Goal: Information Seeking & Learning: Learn about a topic

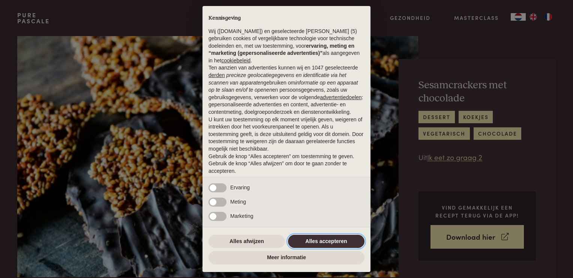
click at [312, 243] on button "Alles accepteren" at bounding box center [326, 241] width 77 height 14
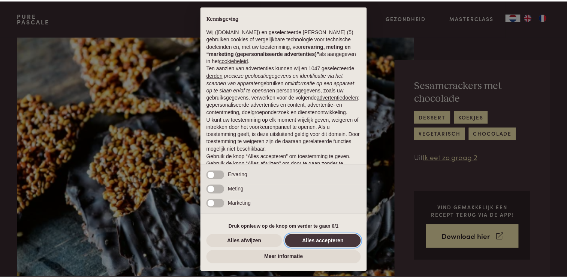
scroll to position [24, 0]
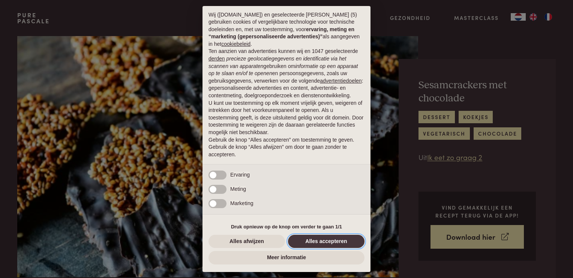
click at [312, 243] on button "Alles accepteren" at bounding box center [326, 241] width 77 height 14
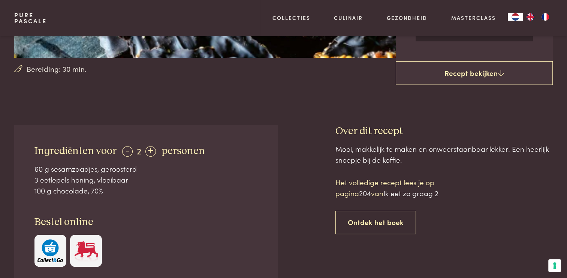
scroll to position [194, 0]
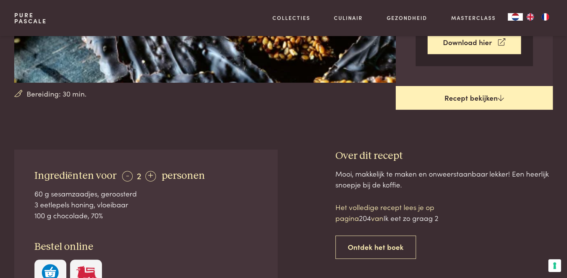
click at [477, 91] on link "Recept bekijken" at bounding box center [474, 98] width 157 height 24
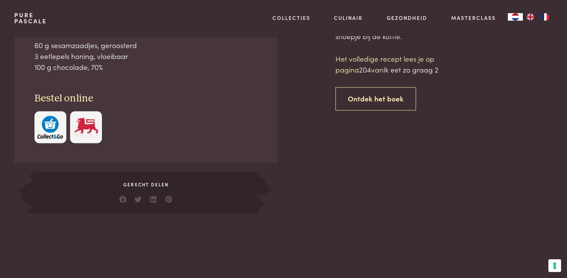
scroll to position [343, 0]
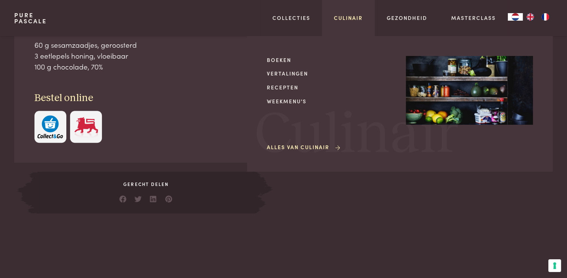
click at [342, 14] on link "Culinair" at bounding box center [348, 18] width 29 height 8
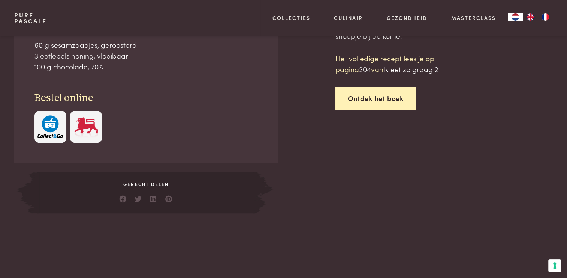
click at [386, 97] on link "Ontdek het boek" at bounding box center [376, 99] width 81 height 24
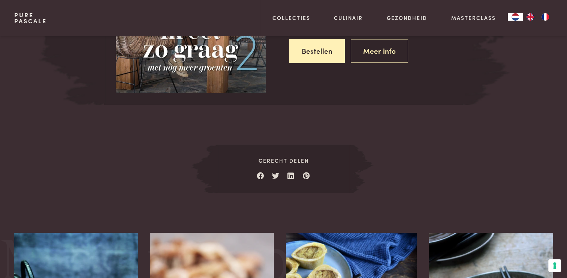
scroll to position [507, 0]
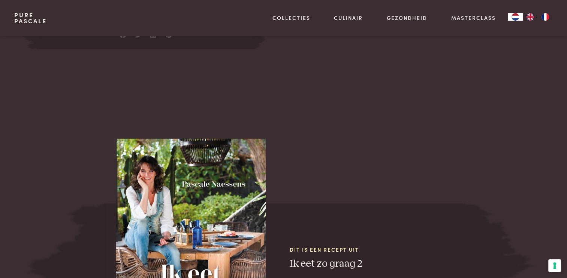
click at [199, 216] on img at bounding box center [191, 236] width 150 height 197
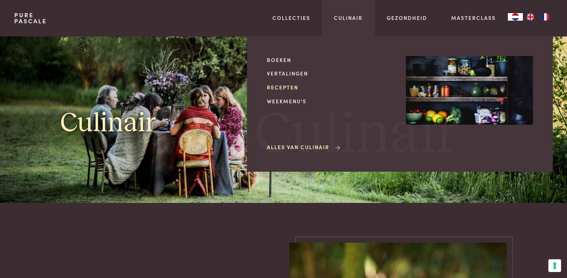
click at [291, 85] on link "Recepten" at bounding box center [330, 87] width 127 height 8
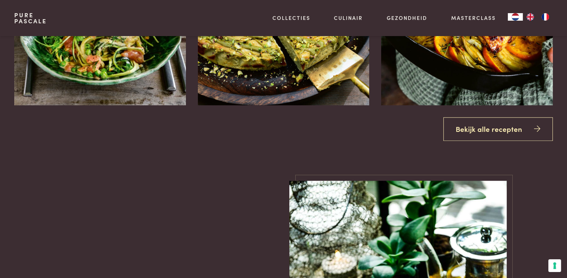
scroll to position [971, 0]
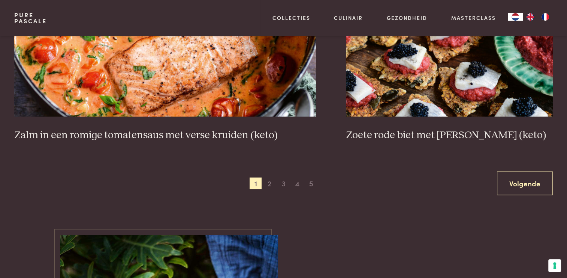
scroll to position [1445, 0]
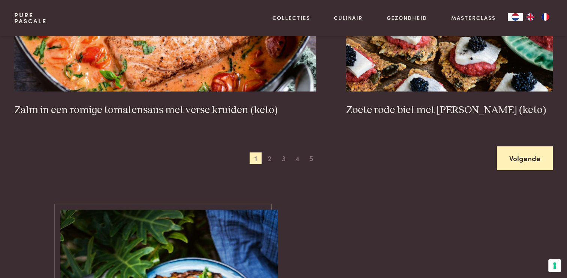
click at [528, 156] on link "Volgende" at bounding box center [525, 158] width 56 height 24
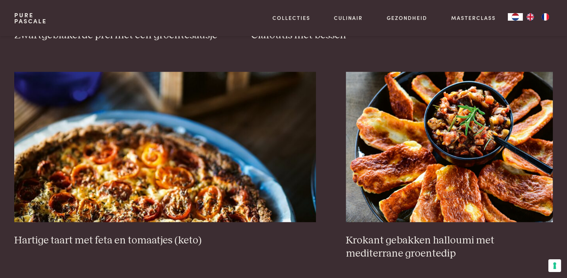
scroll to position [930, 0]
